Goal: Task Accomplishment & Management: Use online tool/utility

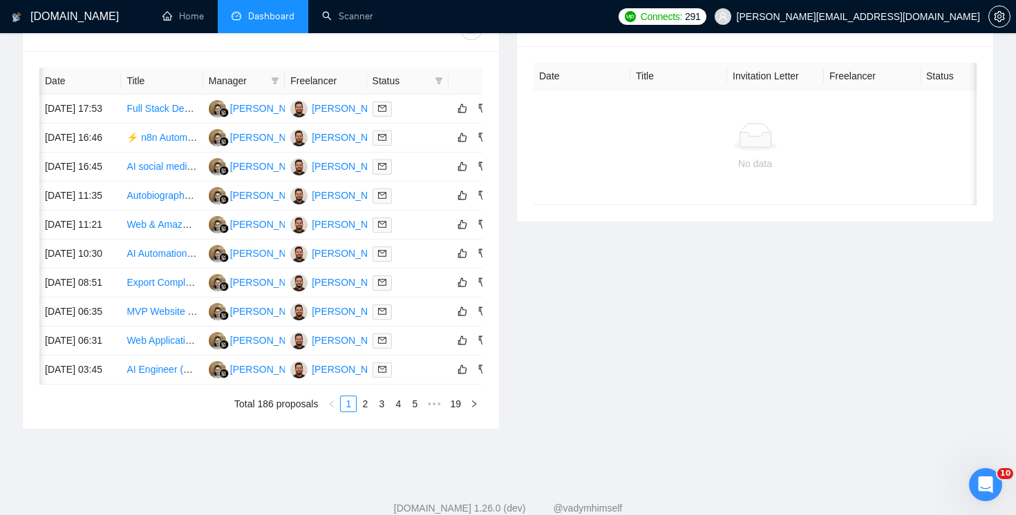
scroll to position [0, 41]
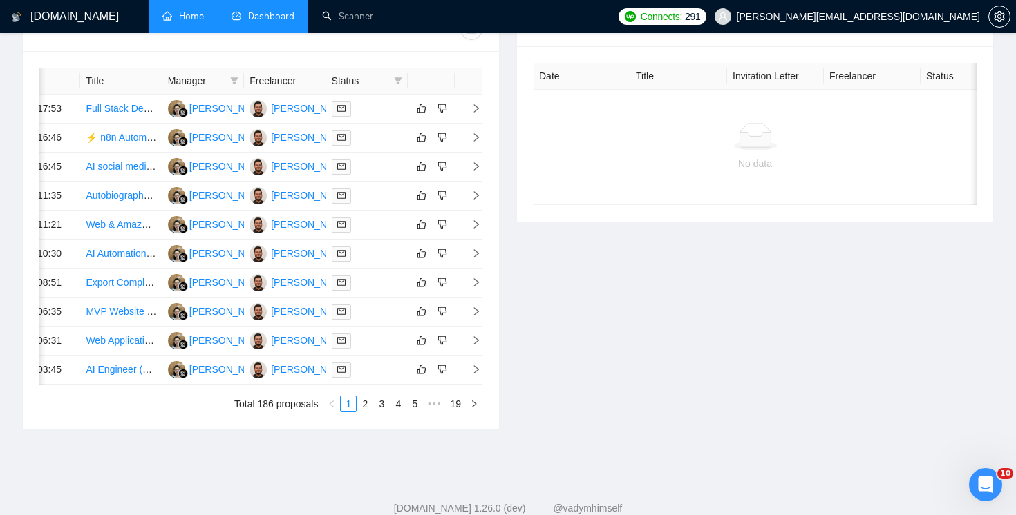
click at [182, 12] on link "Home" at bounding box center [182, 16] width 41 height 12
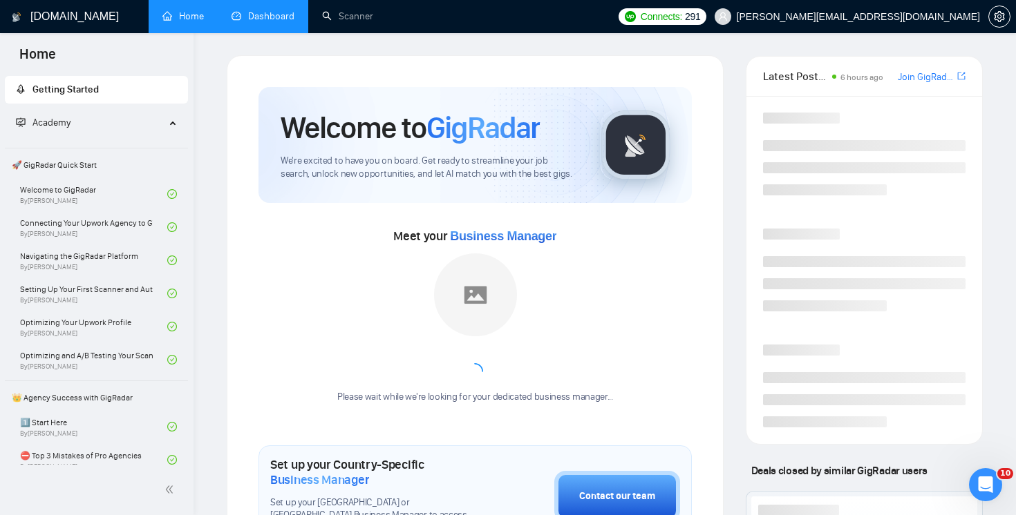
click at [241, 10] on link "Dashboard" at bounding box center [262, 16] width 63 height 12
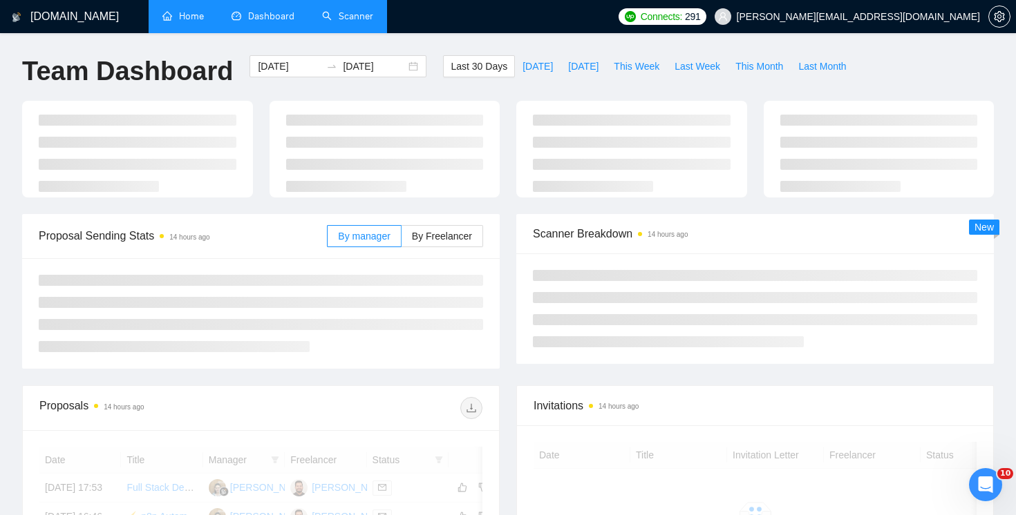
click at [341, 17] on link "Scanner" at bounding box center [347, 16] width 51 height 12
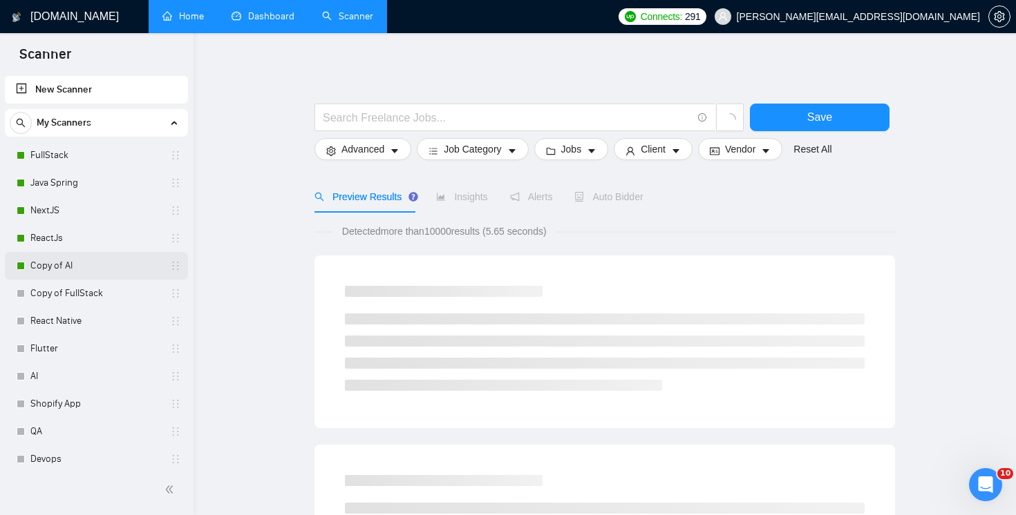
click at [73, 262] on link "Copy of AI" at bounding box center [95, 266] width 131 height 28
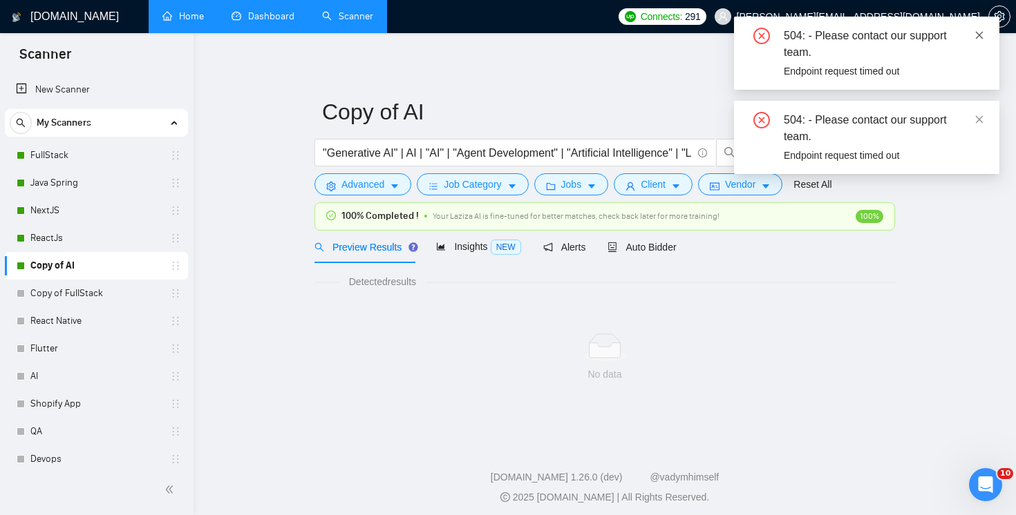
click at [978, 31] on icon "close" at bounding box center [979, 35] width 10 height 10
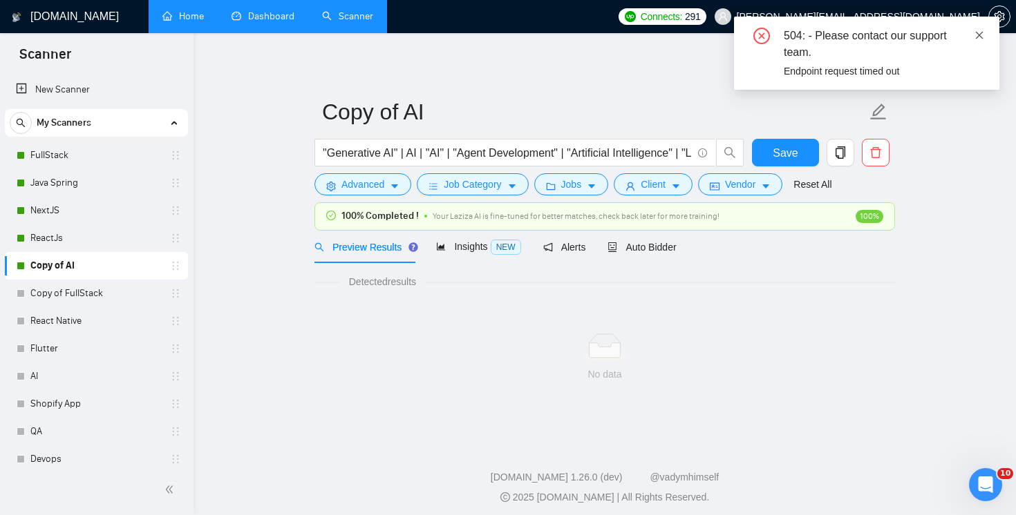
click at [980, 38] on icon "close" at bounding box center [979, 35] width 10 height 10
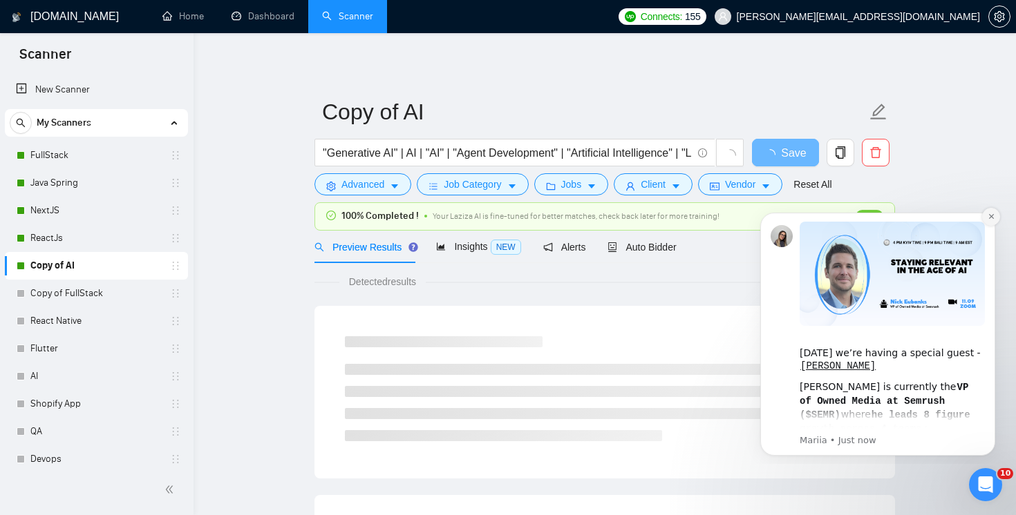
click at [994, 216] on button "Dismiss notification" at bounding box center [991, 217] width 18 height 18
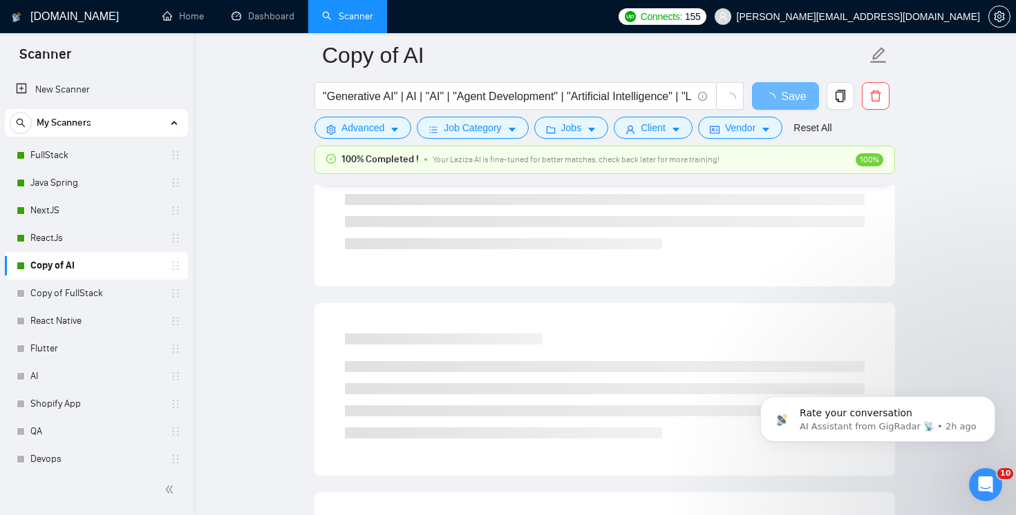
scroll to position [6, 0]
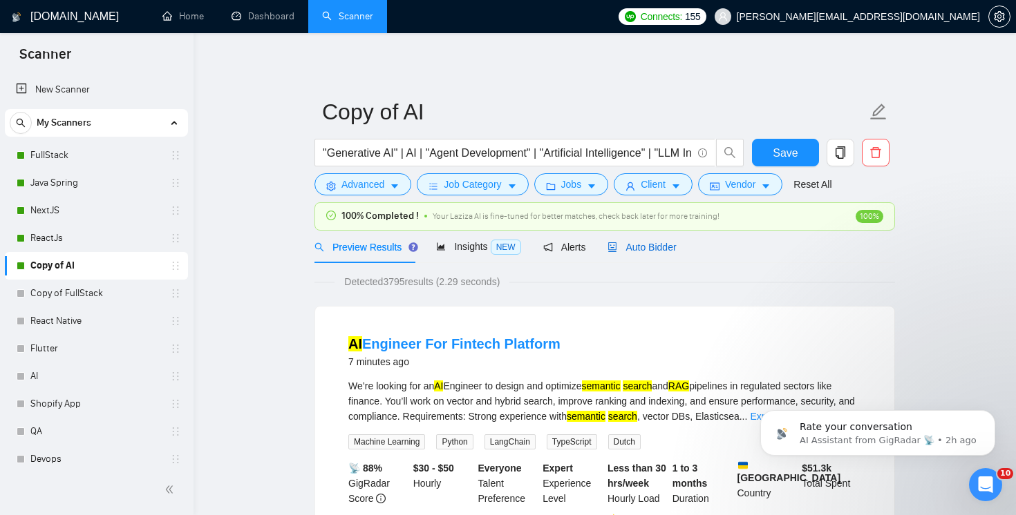
click at [649, 251] on span "Auto Bidder" at bounding box center [641, 247] width 68 height 11
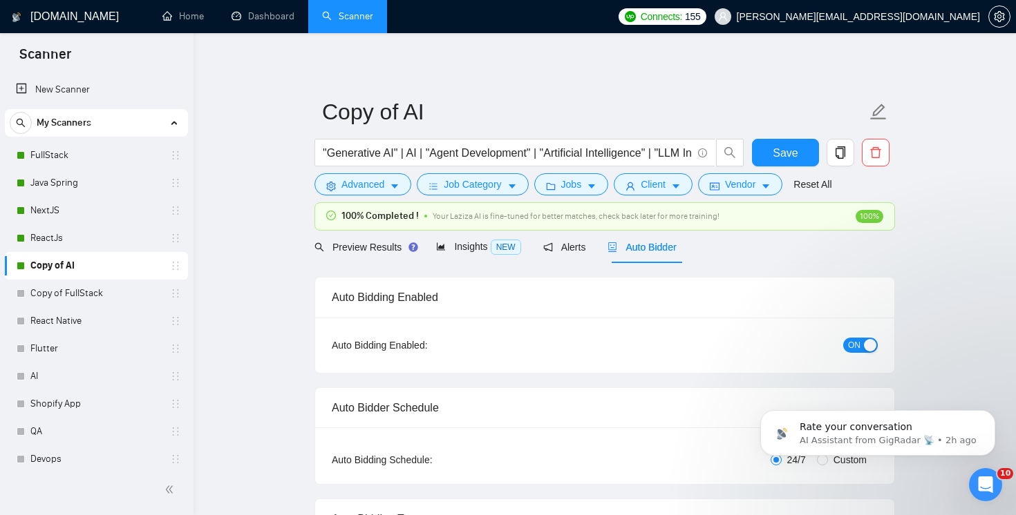
checkbox input "true"
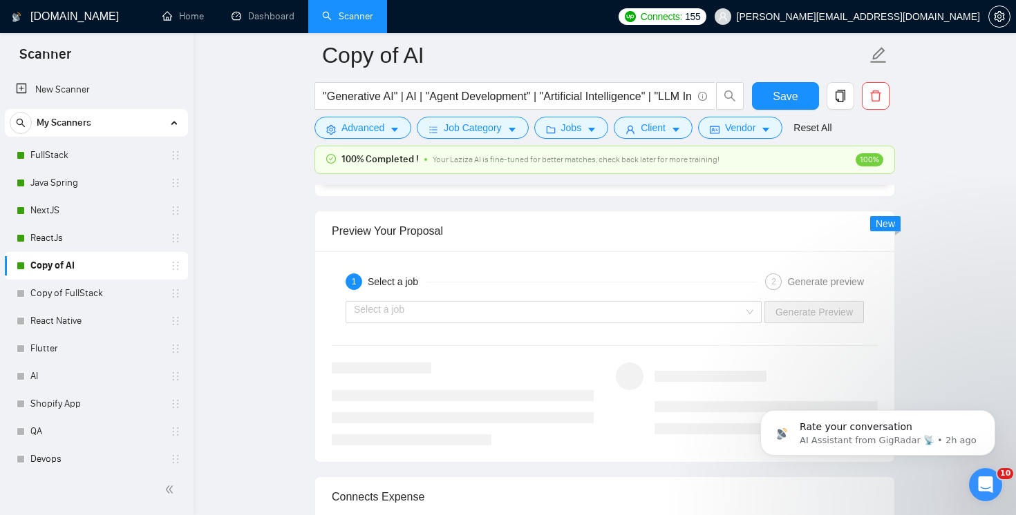
scroll to position [2639, 0]
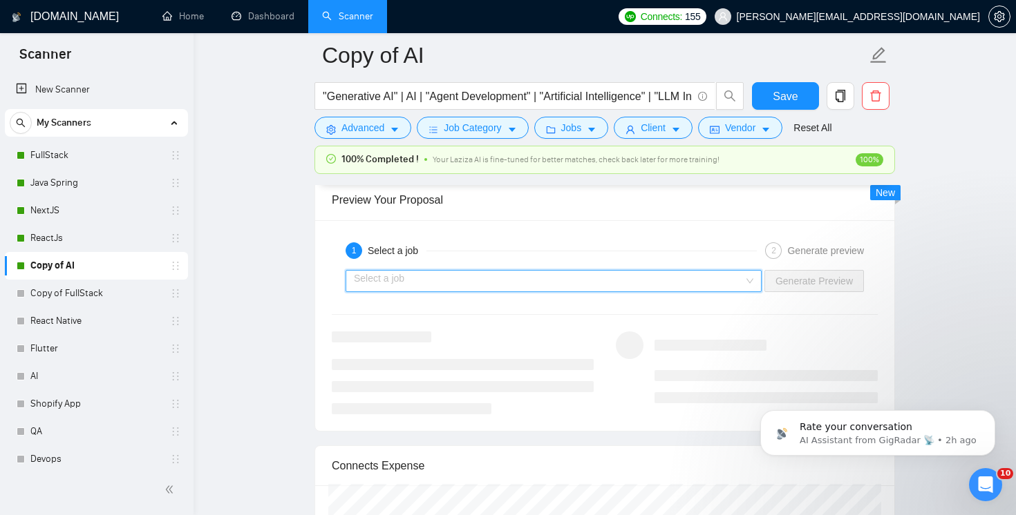
click at [650, 283] on input "search" at bounding box center [549, 281] width 390 height 21
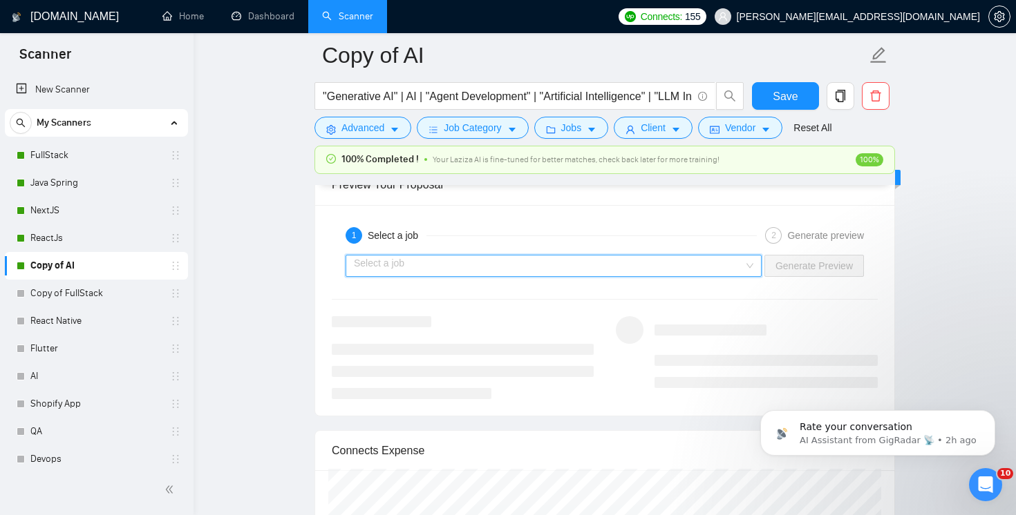
scroll to position [2614, 0]
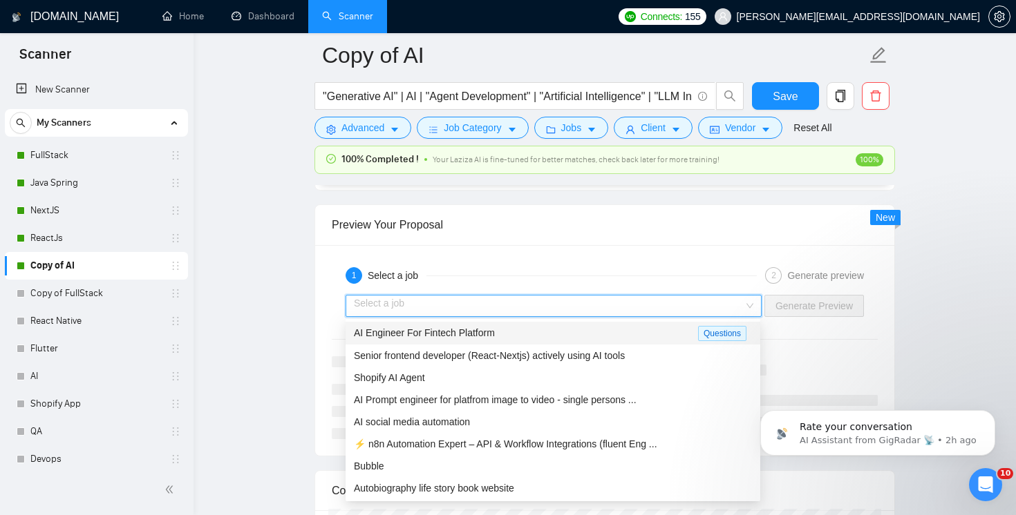
click at [675, 301] on input "search" at bounding box center [549, 306] width 390 height 21
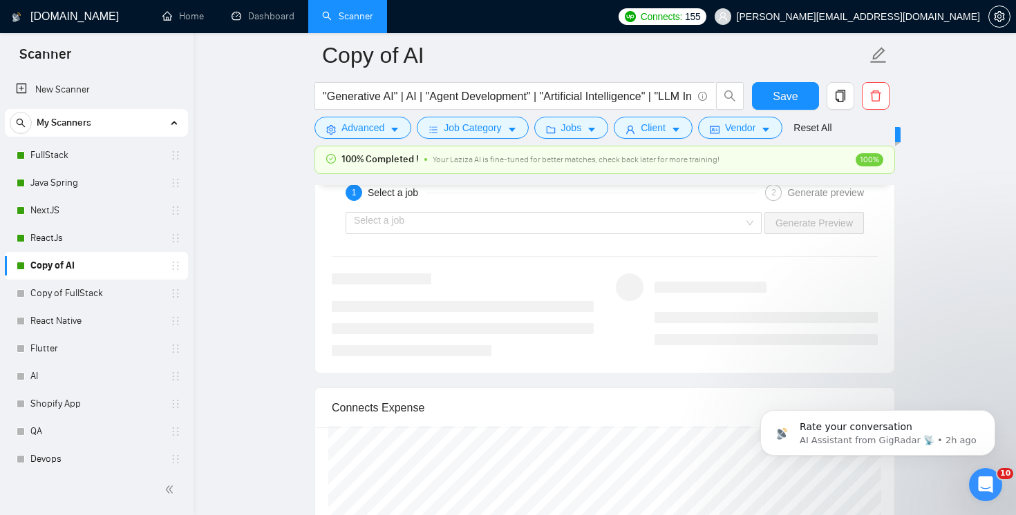
scroll to position [2670, 0]
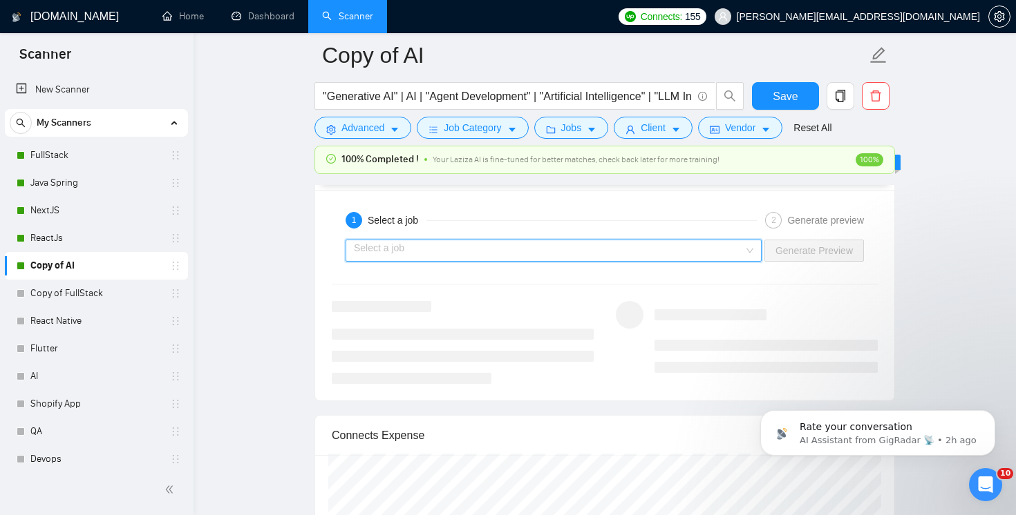
click at [671, 255] on input "search" at bounding box center [549, 250] width 390 height 21
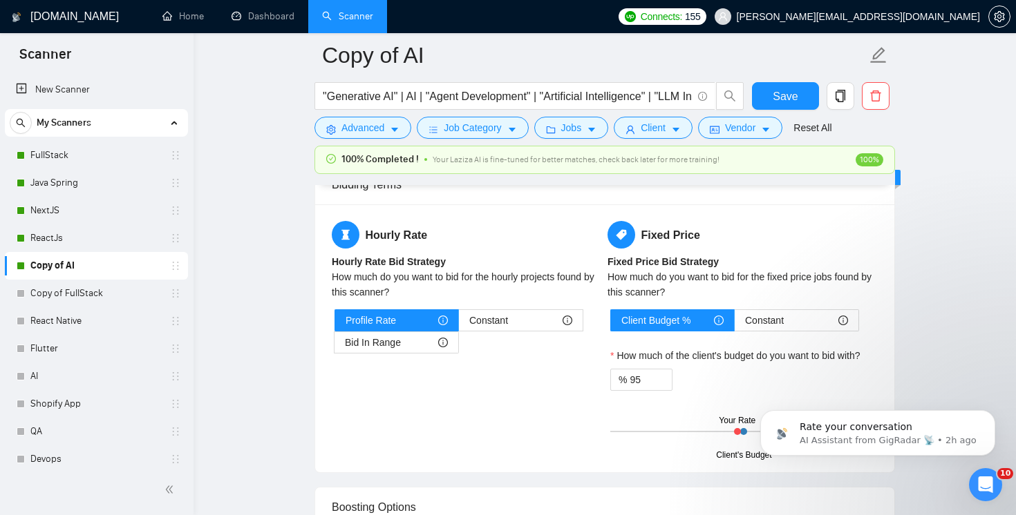
scroll to position [2196, 0]
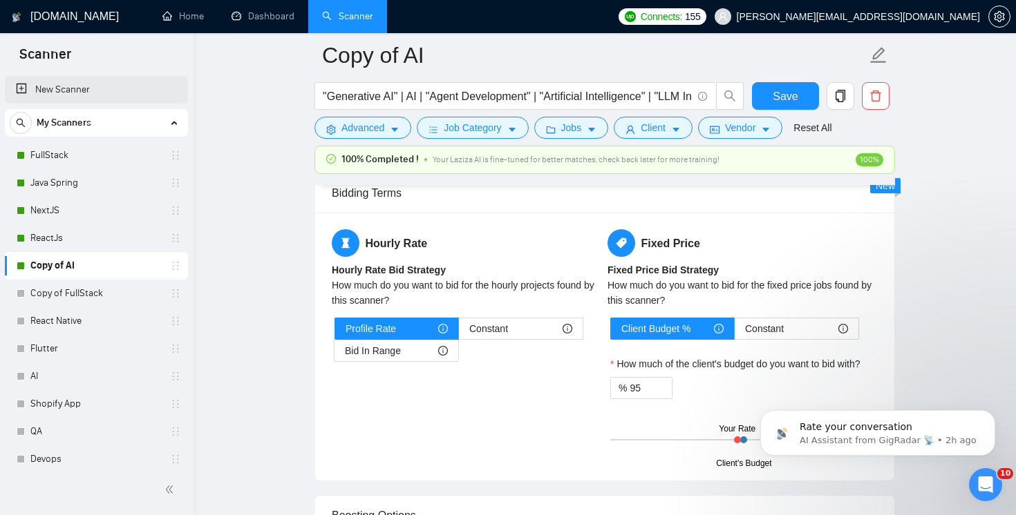
click at [71, 87] on link "New Scanner" at bounding box center [96, 90] width 161 height 28
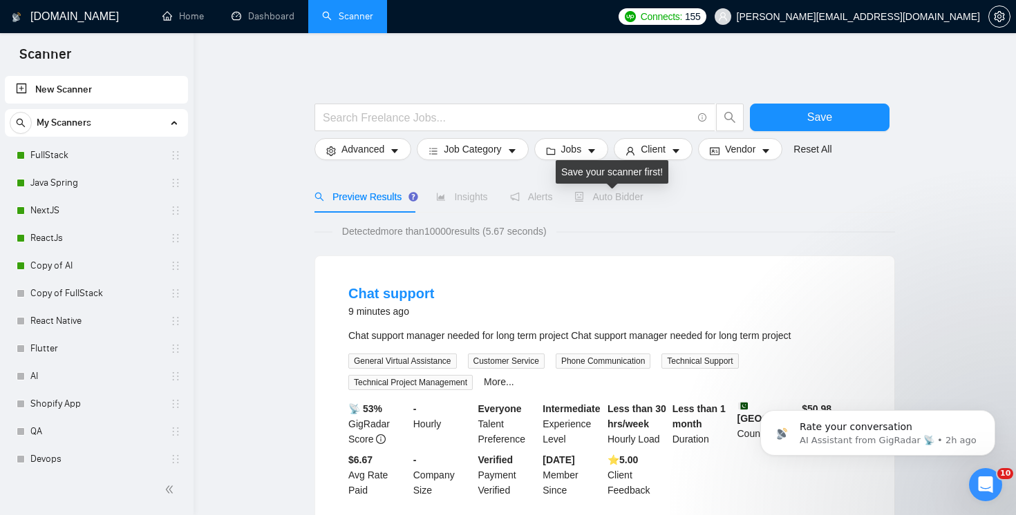
click at [618, 197] on span "Auto Bidder" at bounding box center [608, 196] width 68 height 11
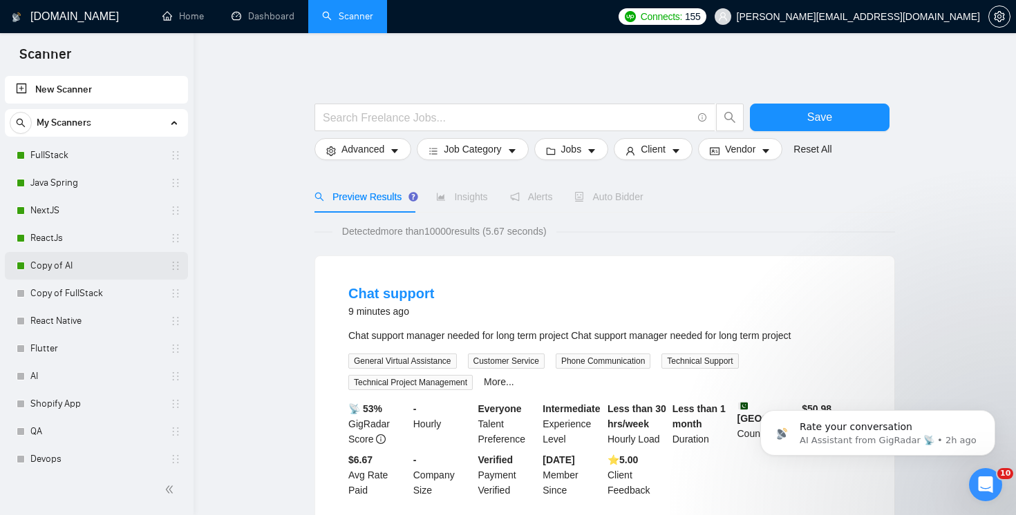
click at [76, 267] on link "Copy of AI" at bounding box center [95, 266] width 131 height 28
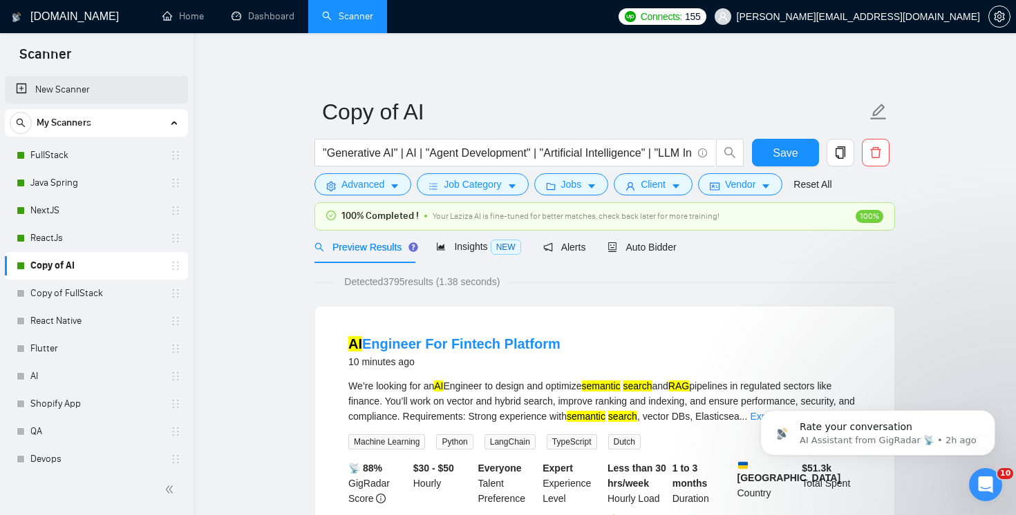
click at [87, 98] on link "New Scanner" at bounding box center [96, 90] width 161 height 28
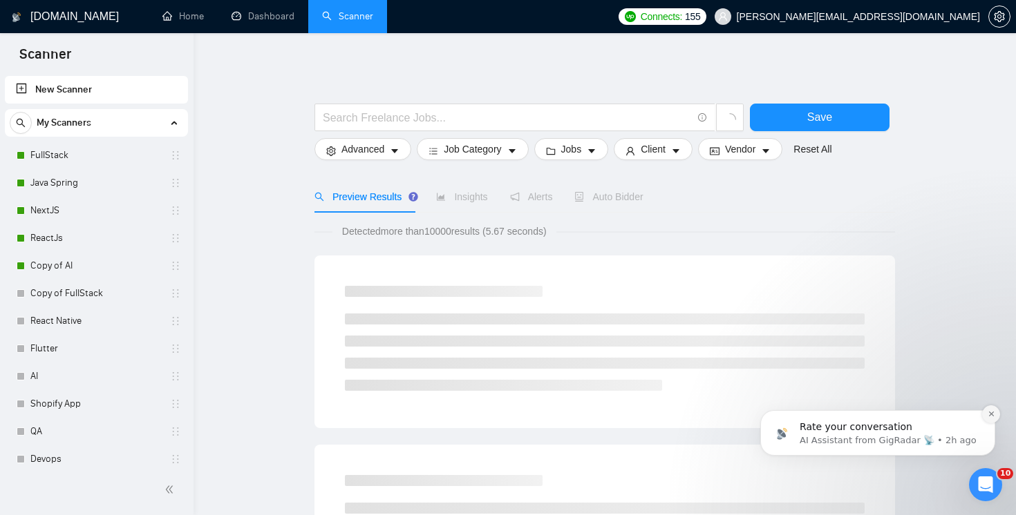
click at [989, 415] on icon "Dismiss notification" at bounding box center [990, 414] width 5 height 5
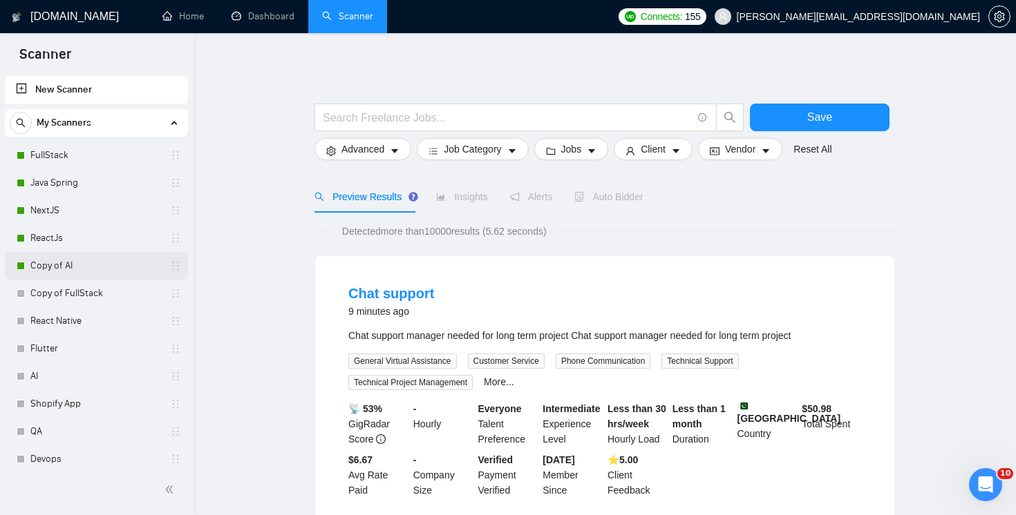
click at [83, 263] on link "Copy of AI" at bounding box center [95, 266] width 131 height 28
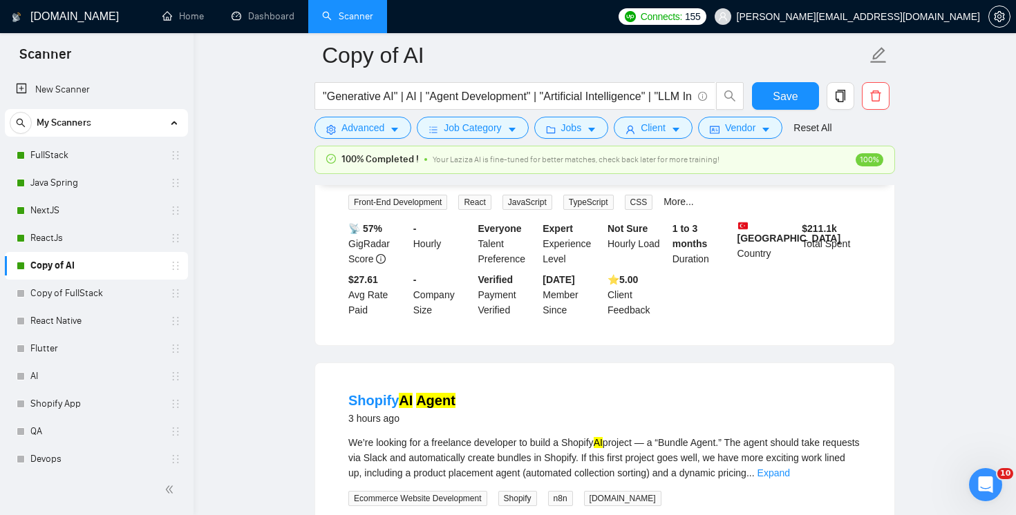
scroll to position [621, 0]
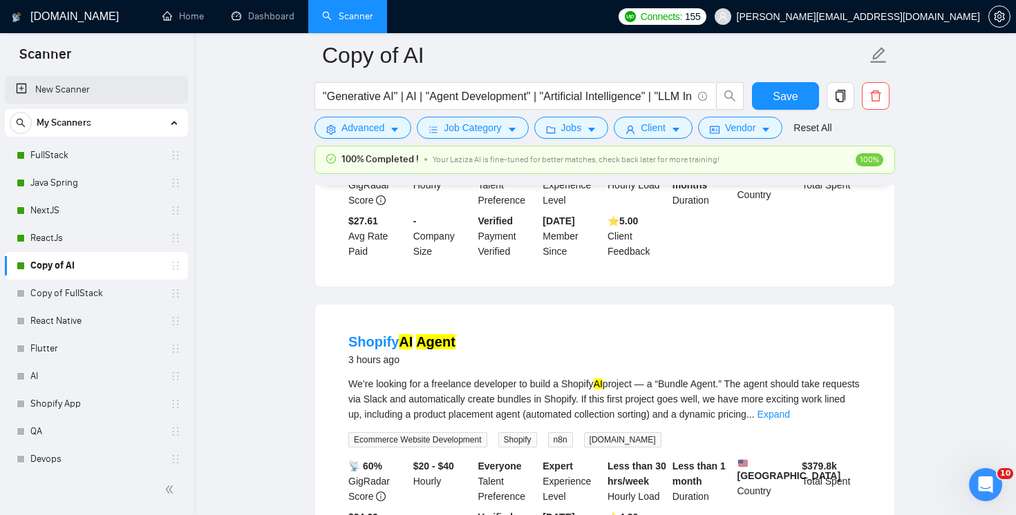
click at [76, 93] on link "New Scanner" at bounding box center [96, 90] width 161 height 28
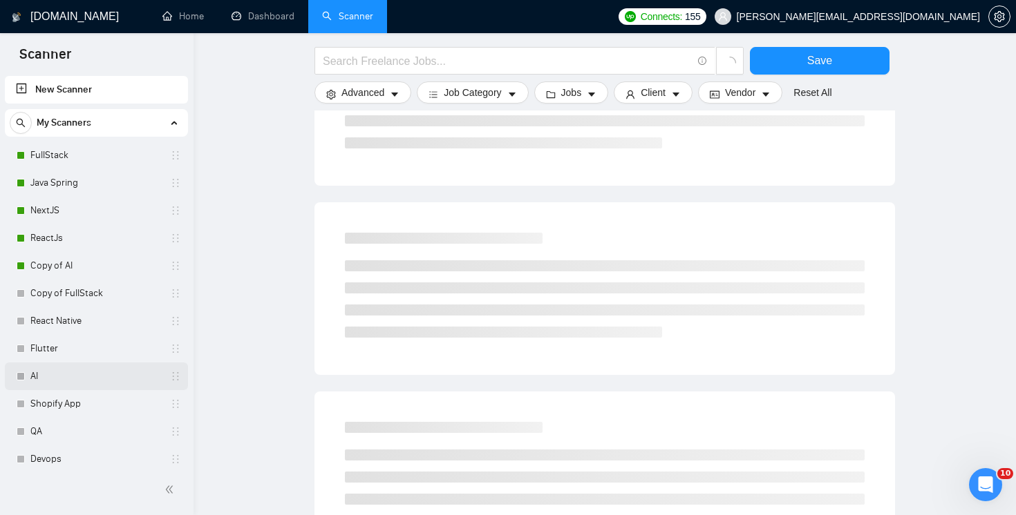
click at [60, 375] on link "AI" at bounding box center [95, 377] width 131 height 28
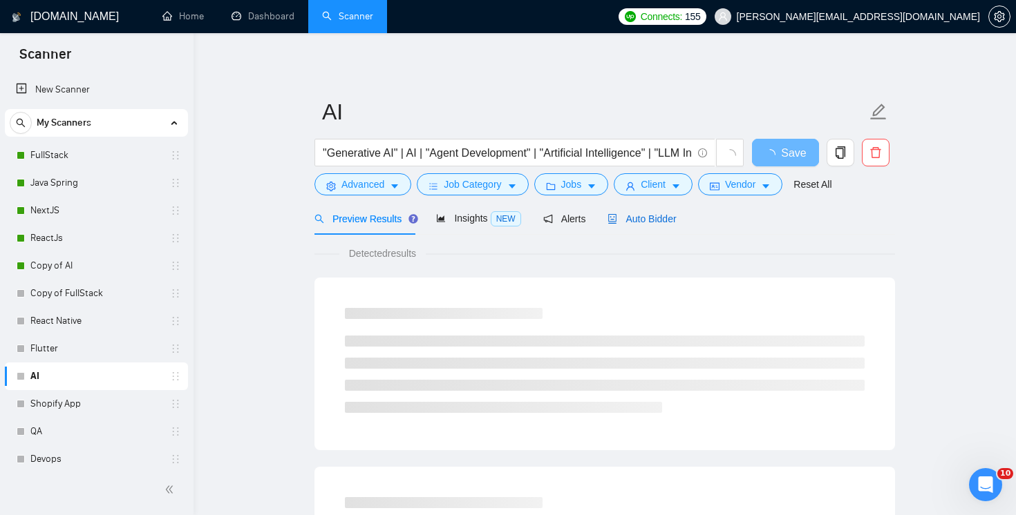
click at [653, 220] on span "Auto Bidder" at bounding box center [641, 218] width 68 height 11
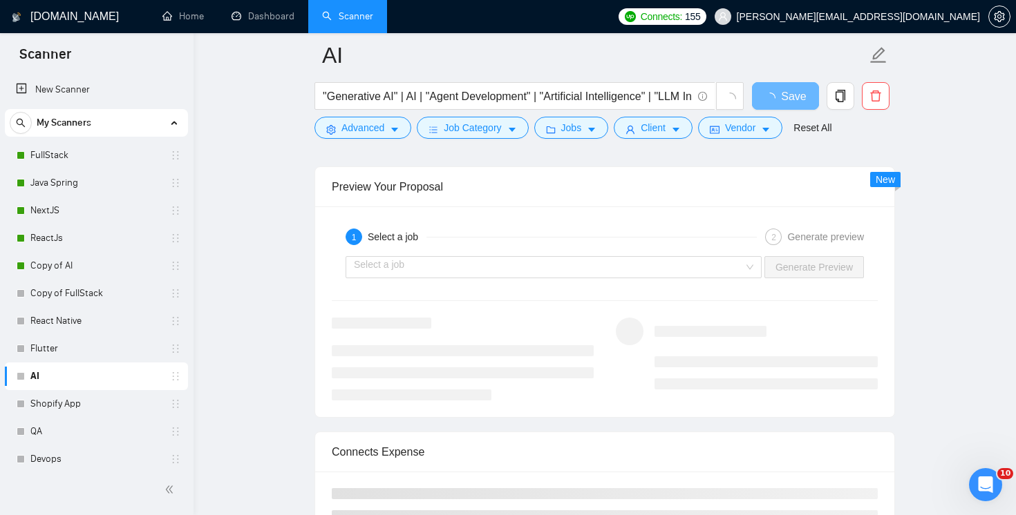
scroll to position [2455, 0]
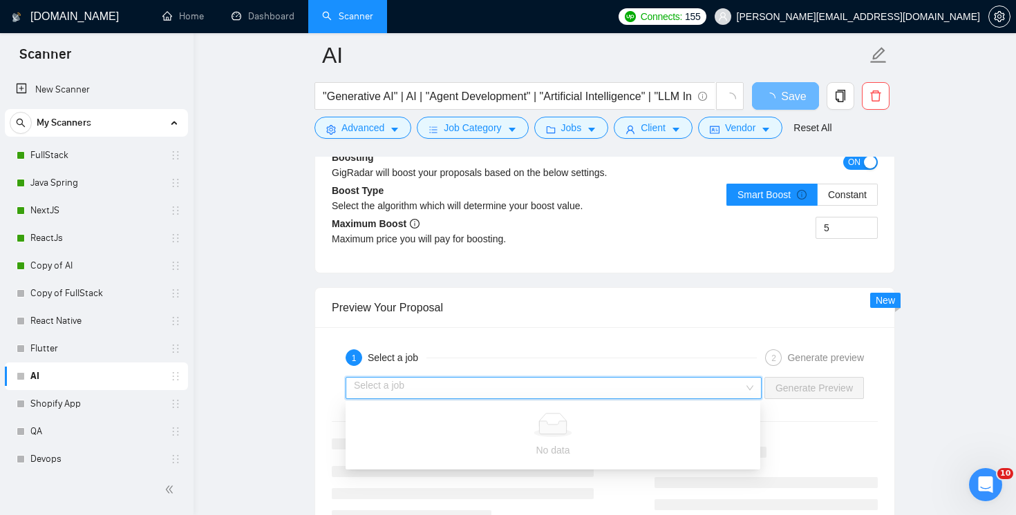
click at [672, 393] on input "search" at bounding box center [549, 388] width 390 height 21
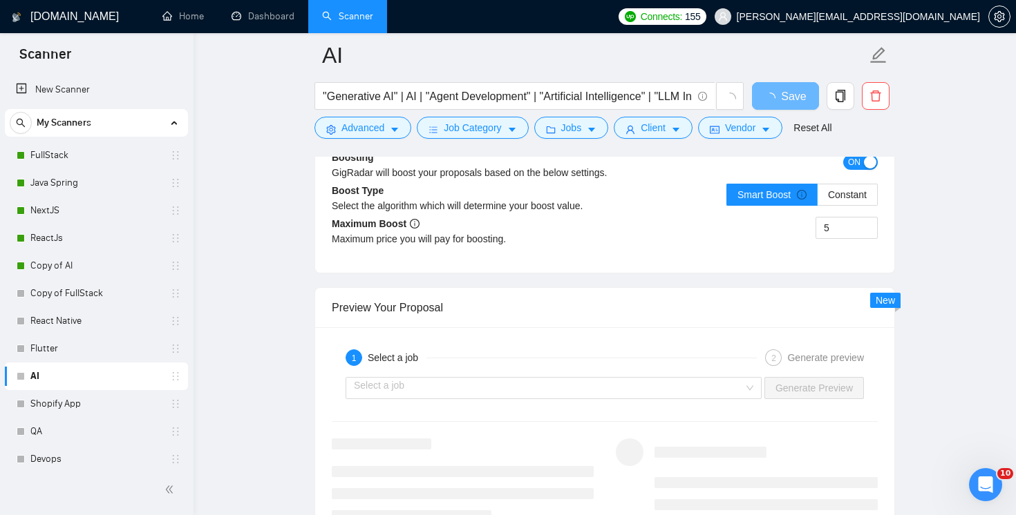
click at [698, 368] on div "1 Select a job 2 Generate preview" at bounding box center [605, 358] width 546 height 28
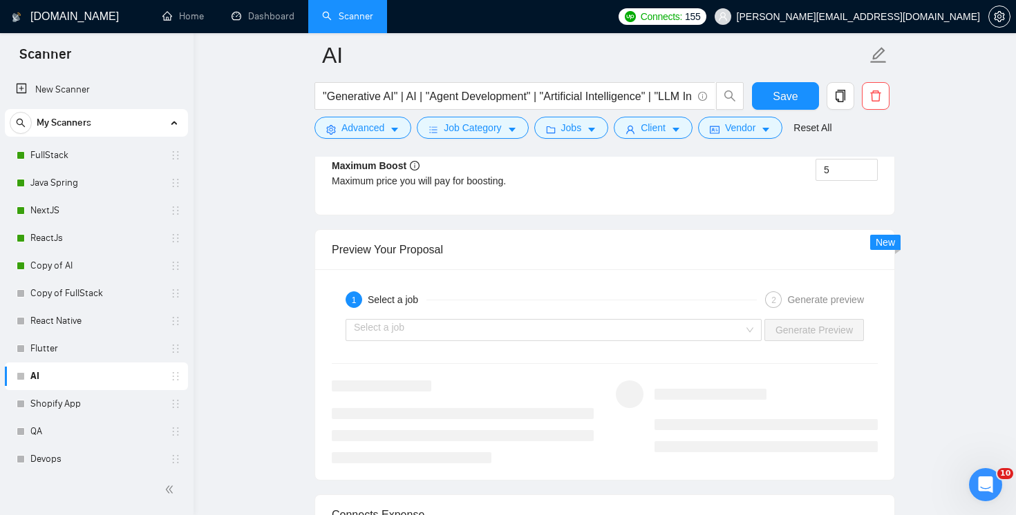
scroll to position [2621, 0]
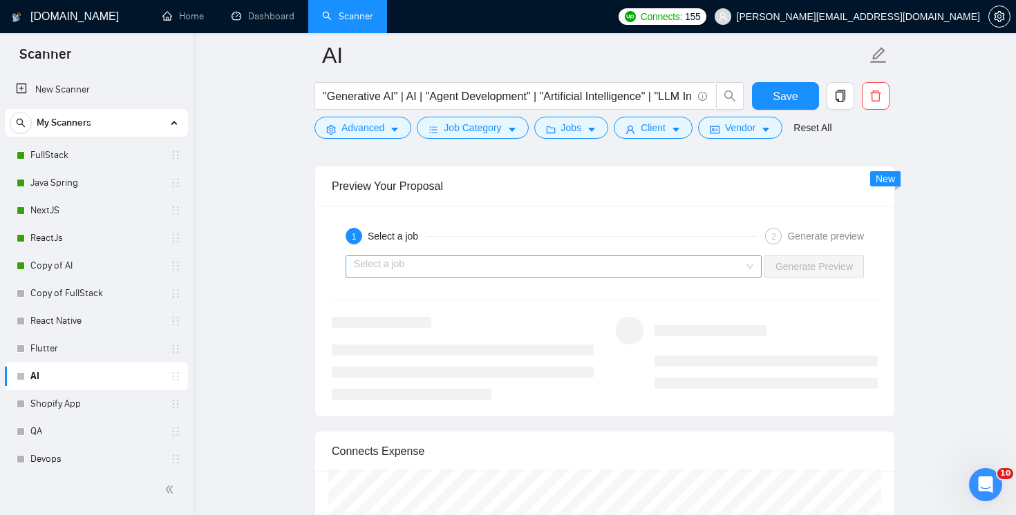
click at [735, 264] on input "search" at bounding box center [549, 266] width 390 height 21
click at [58, 266] on link "Copy of AI" at bounding box center [95, 266] width 131 height 28
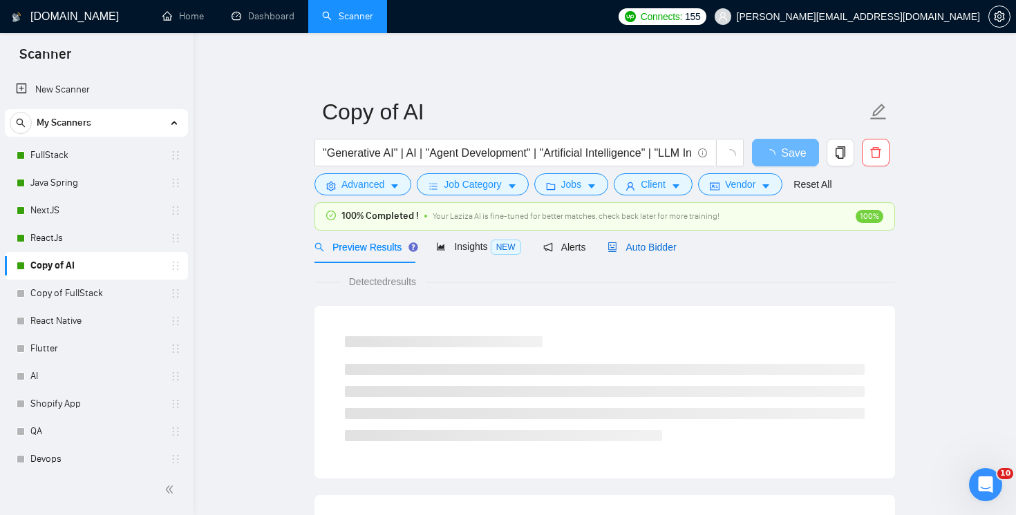
click at [662, 249] on span "Auto Bidder" at bounding box center [641, 247] width 68 height 11
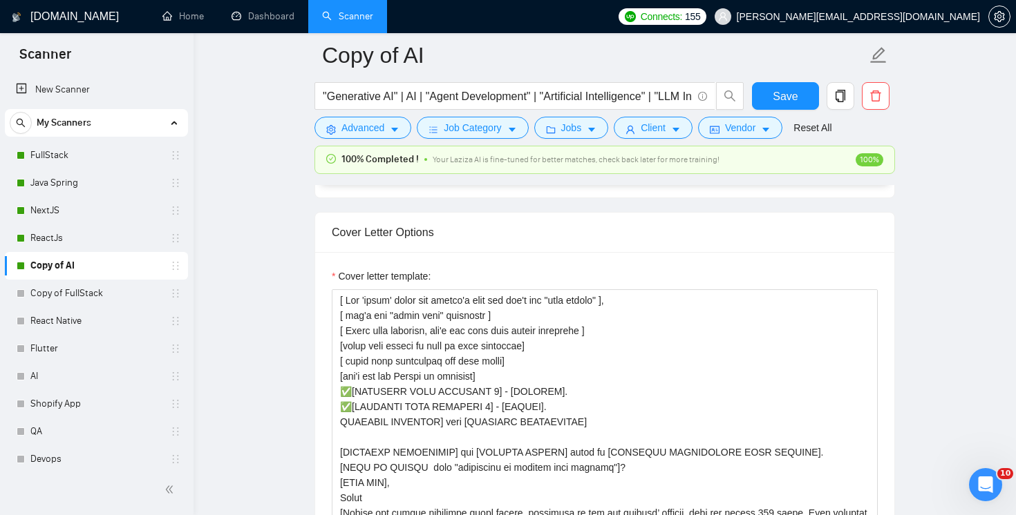
scroll to position [1611, 0]
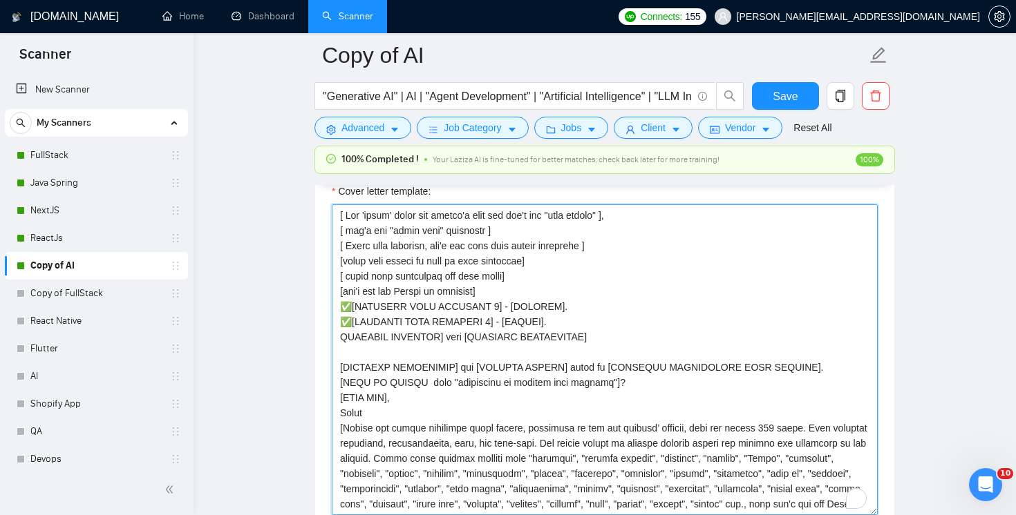
click at [645, 347] on textarea "Cover letter template:" at bounding box center [605, 360] width 546 height 311
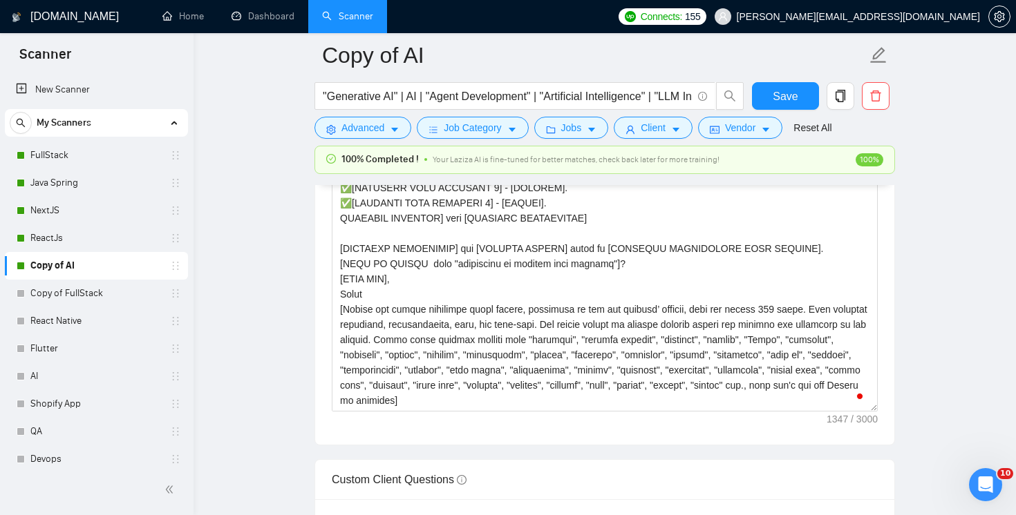
scroll to position [1726, 0]
